Goal: Transaction & Acquisition: Book appointment/travel/reservation

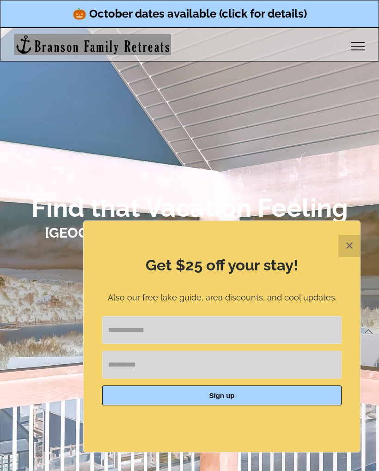
click at [349, 244] on button "✕" at bounding box center [349, 246] width 22 height 22
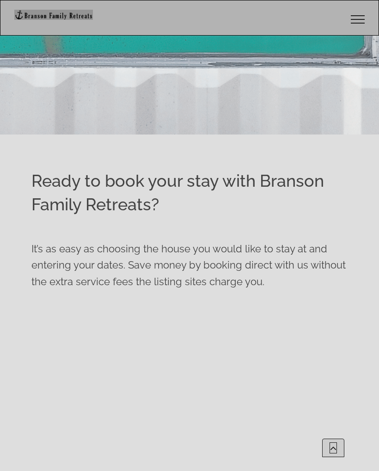
scroll to position [364, 0]
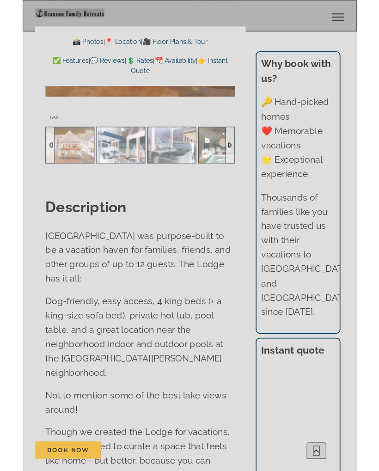
scroll to position [712, 0]
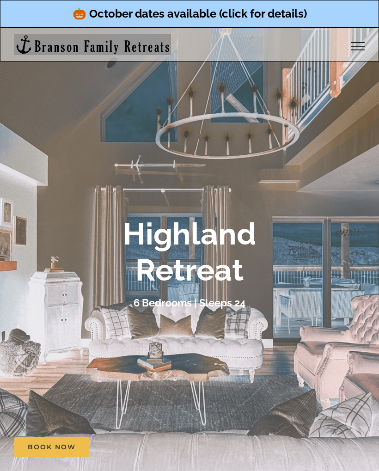
click at [346, 317] on div at bounding box center [189, 263] width 379 height 471
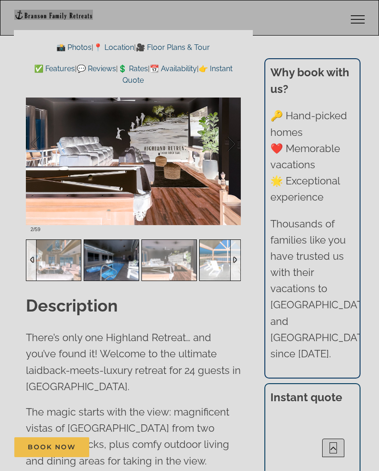
scroll to position [853, 0]
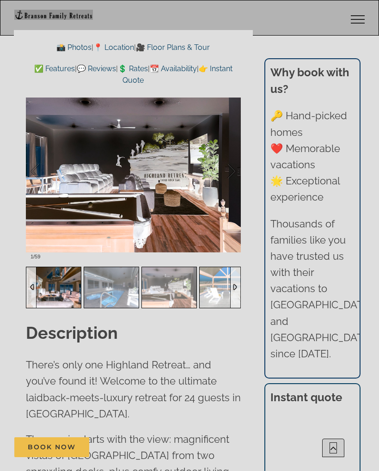
click at [232, 172] on div at bounding box center [221, 171] width 29 height 57
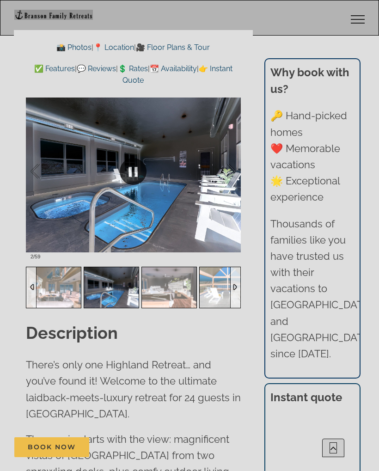
click at [233, 169] on div at bounding box center [221, 171] width 29 height 57
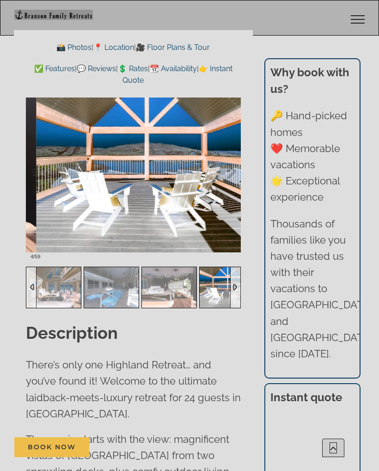
click at [232, 171] on div at bounding box center [221, 171] width 29 height 57
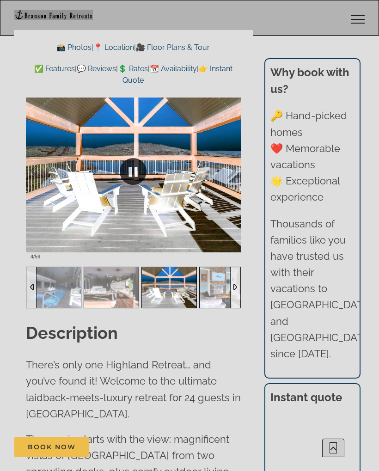
click at [238, 180] on div at bounding box center [133, 171] width 215 height 185
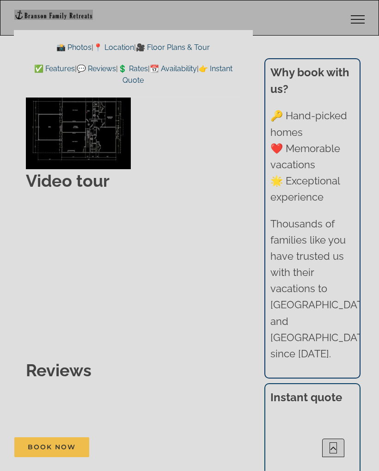
scroll to position [4905, 0]
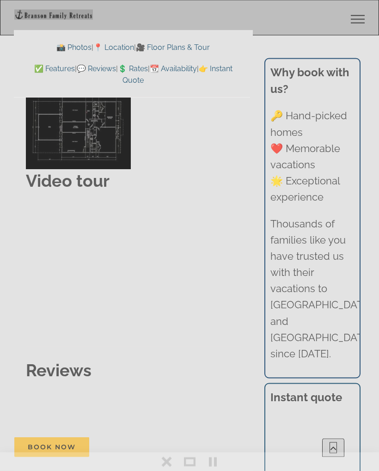
scroll to position [4905, 0]
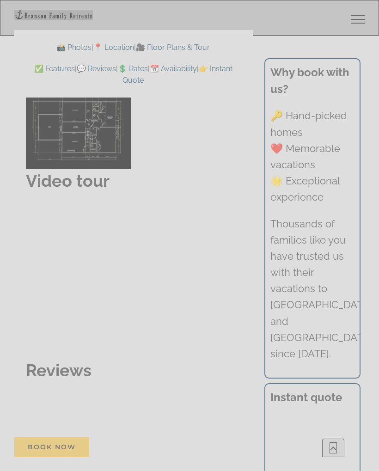
click at [164, 462] on div at bounding box center [189, 235] width 379 height 471
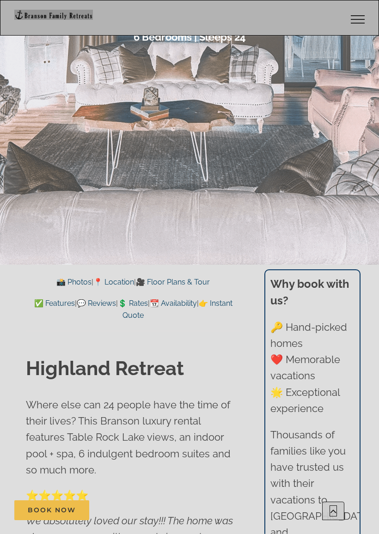
scroll to position [298, 0]
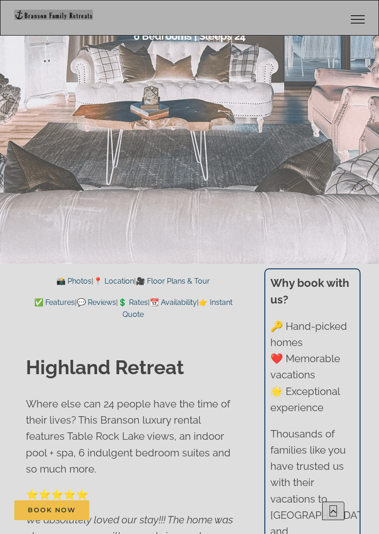
click at [148, 300] on link "💲 Rates" at bounding box center [133, 302] width 30 height 9
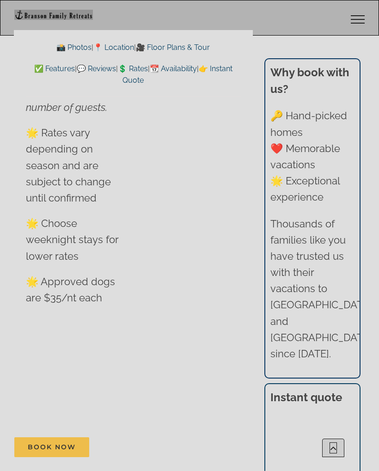
scroll to position [6311, 0]
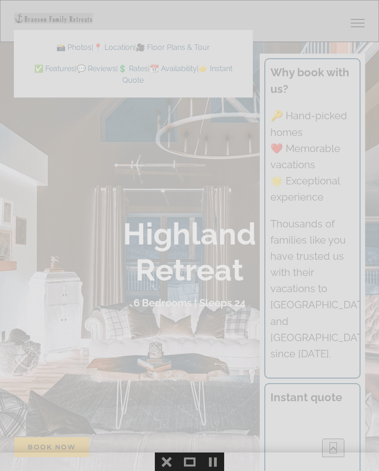
scroll to position [4905, 0]
